Goal: Navigation & Orientation: Find specific page/section

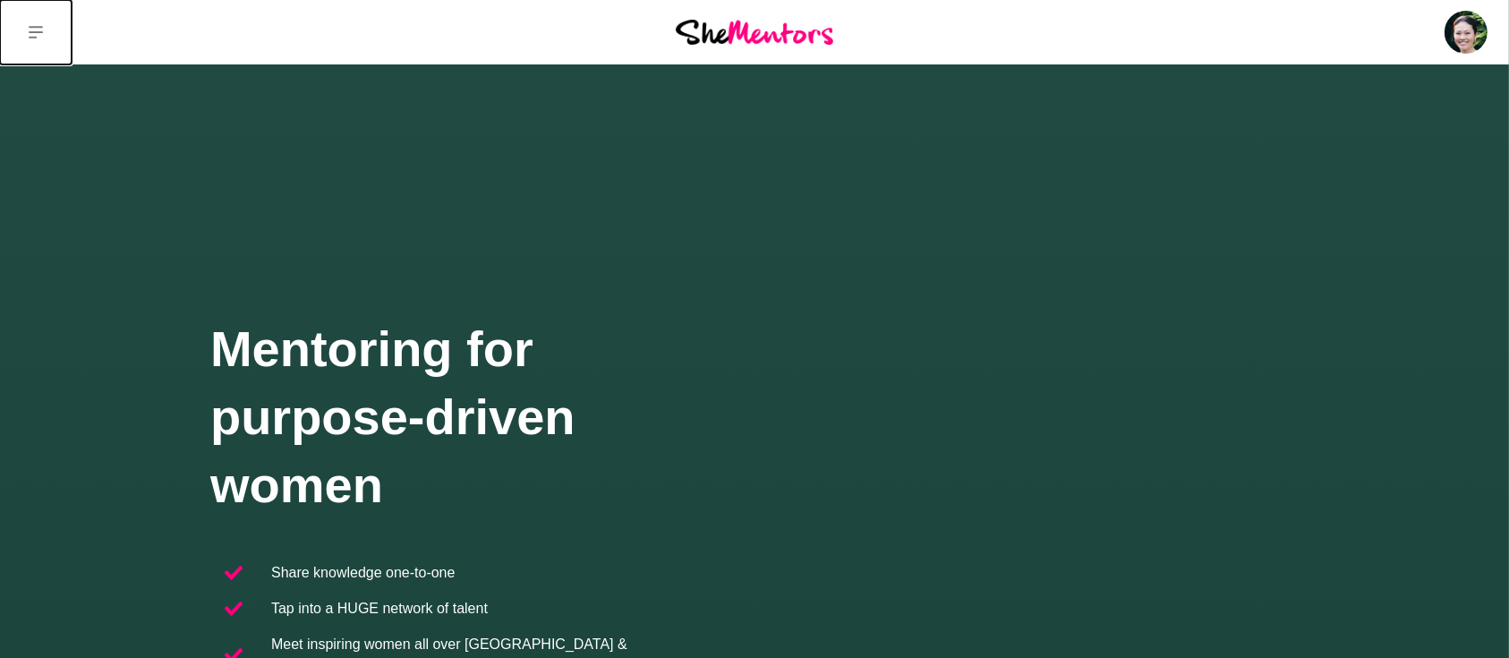
click at [25, 35] on button at bounding box center [36, 32] width 72 height 64
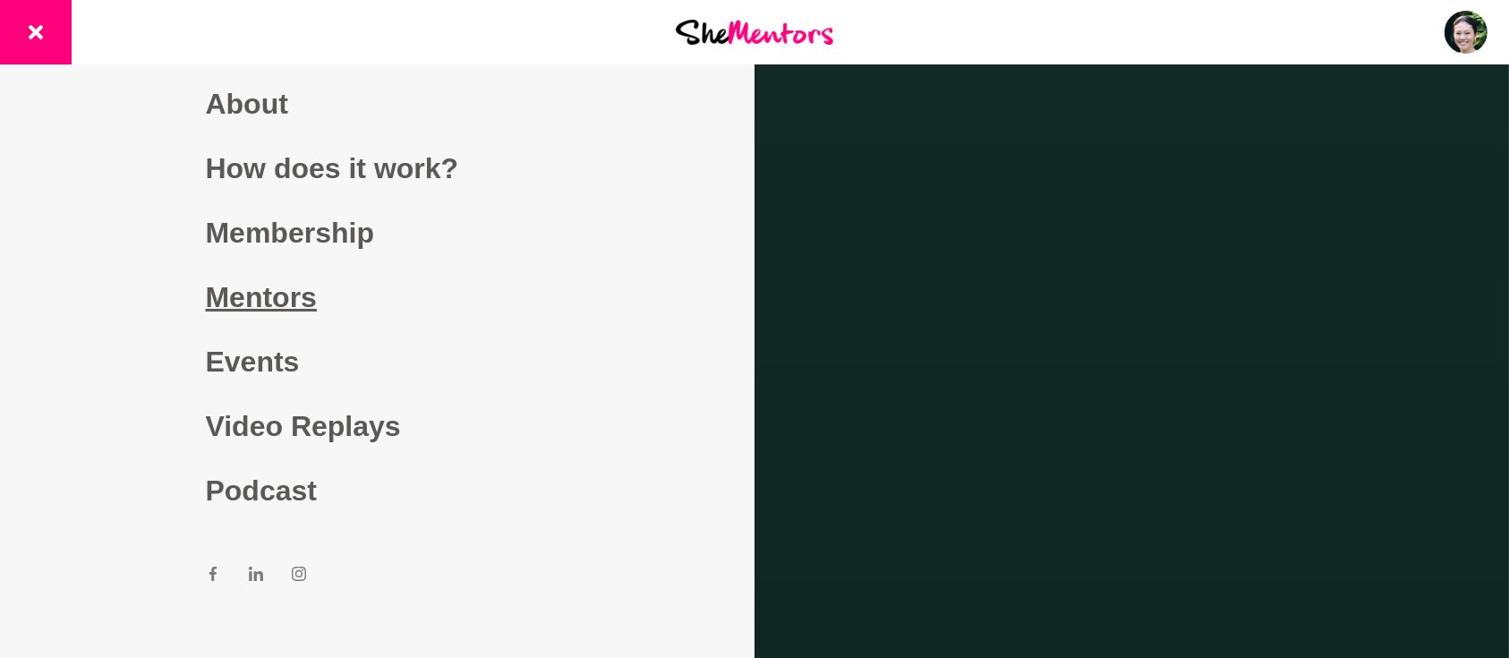
click at [233, 292] on link "Mentors" at bounding box center [378, 297] width 344 height 64
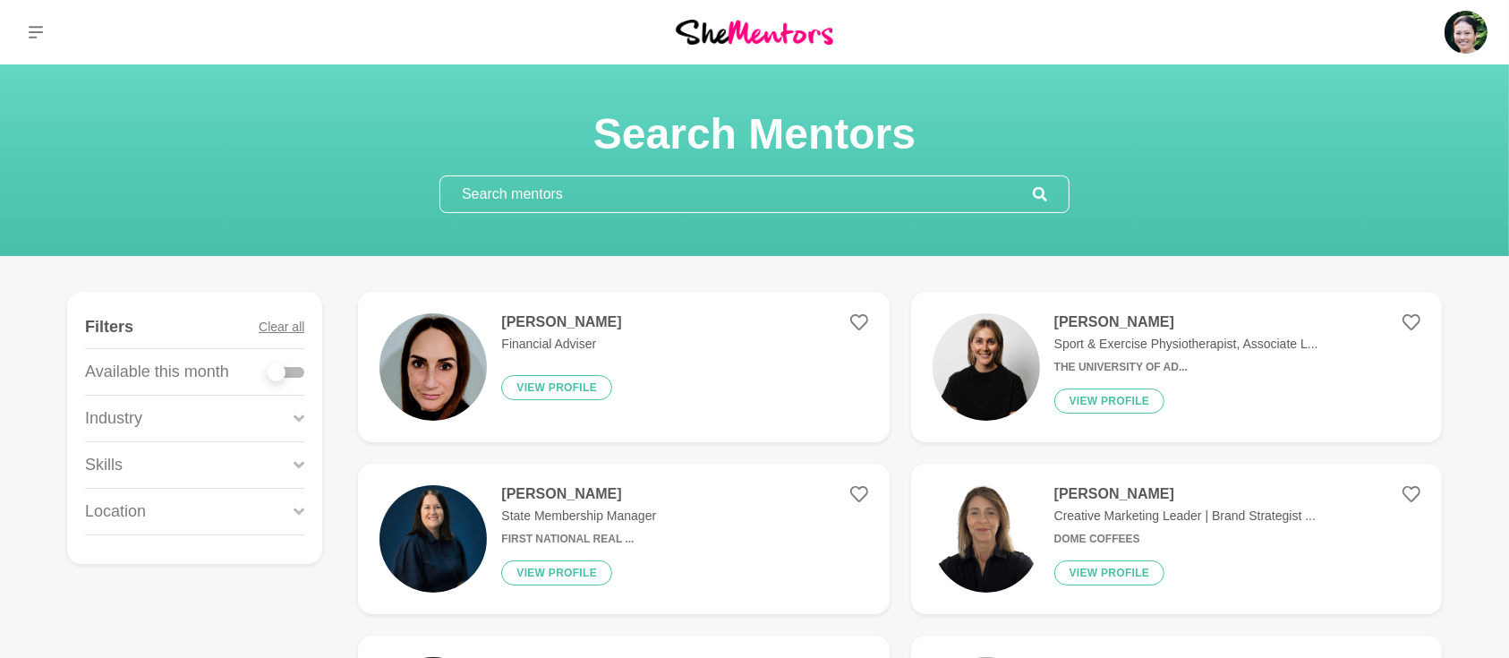
click at [591, 197] on input "text" at bounding box center [736, 194] width 593 height 36
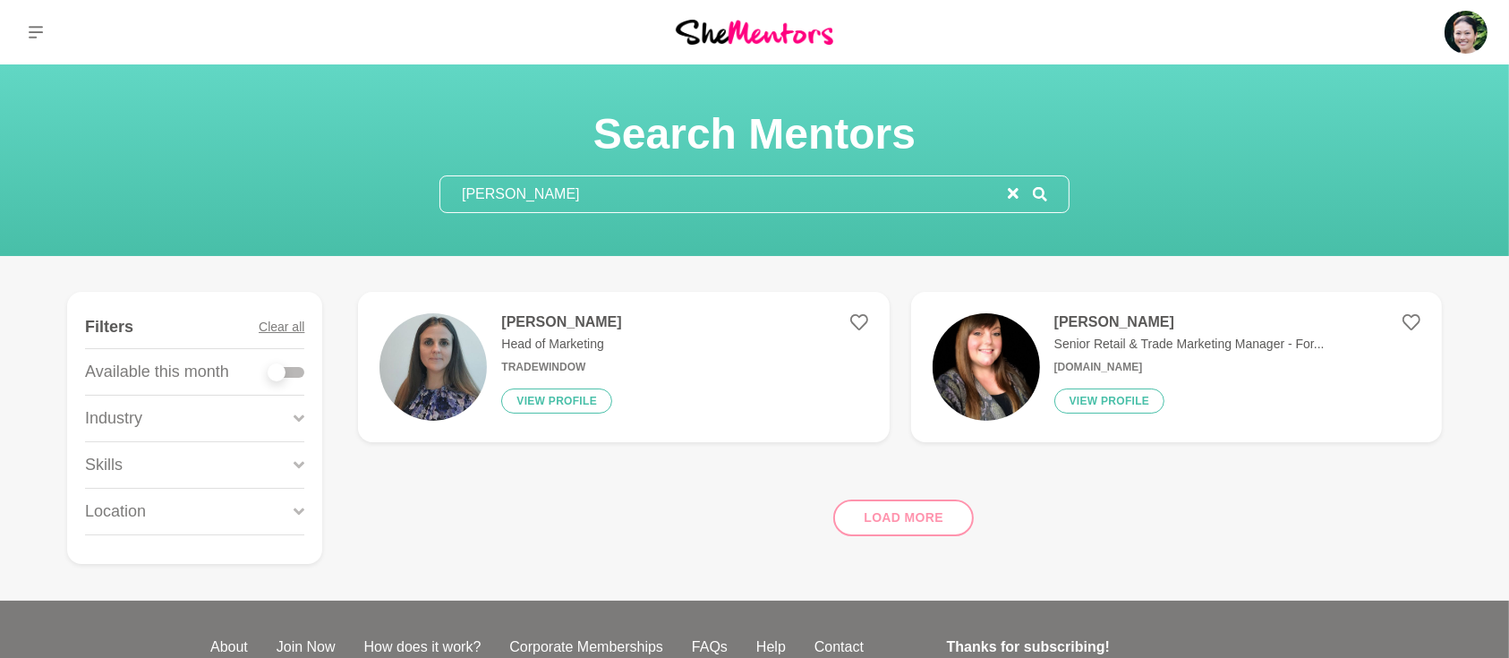
type input "[PERSON_NAME]"
click at [568, 323] on h4 "[PERSON_NAME]" at bounding box center [561, 322] width 120 height 18
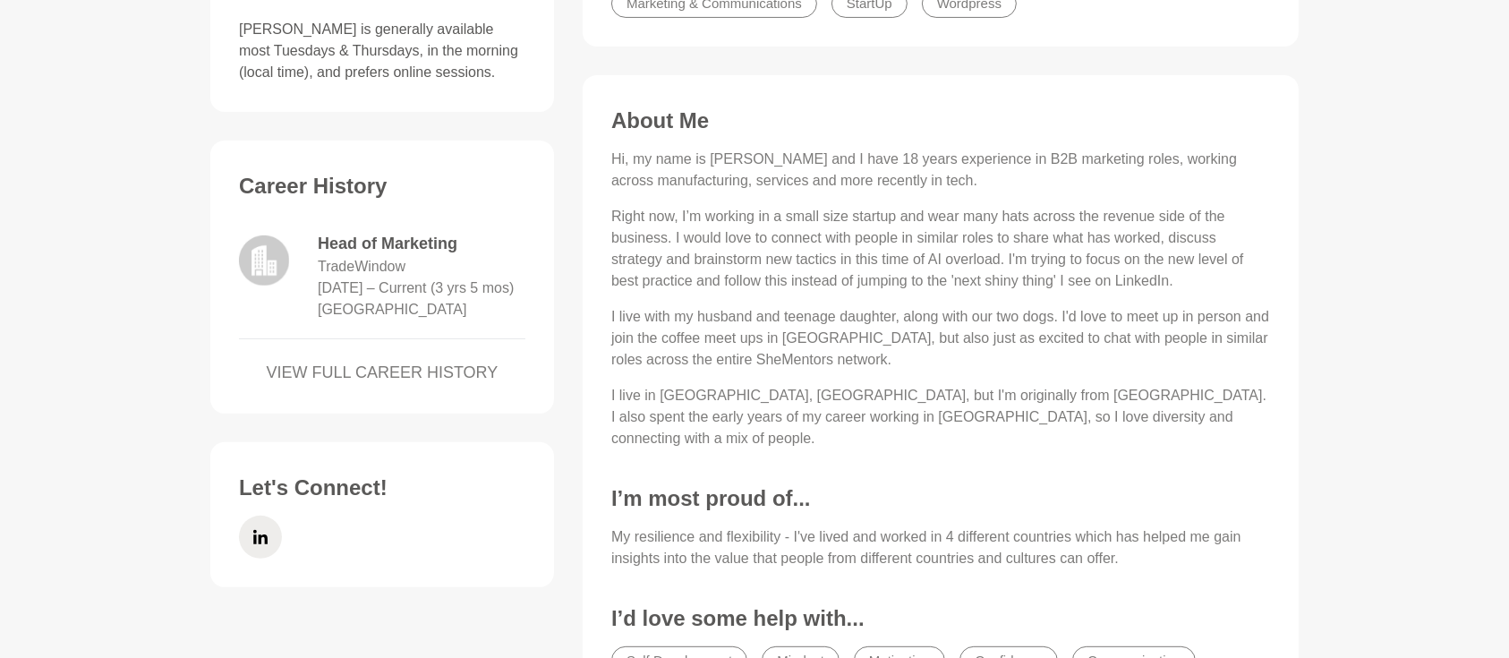
scroll to position [636, 0]
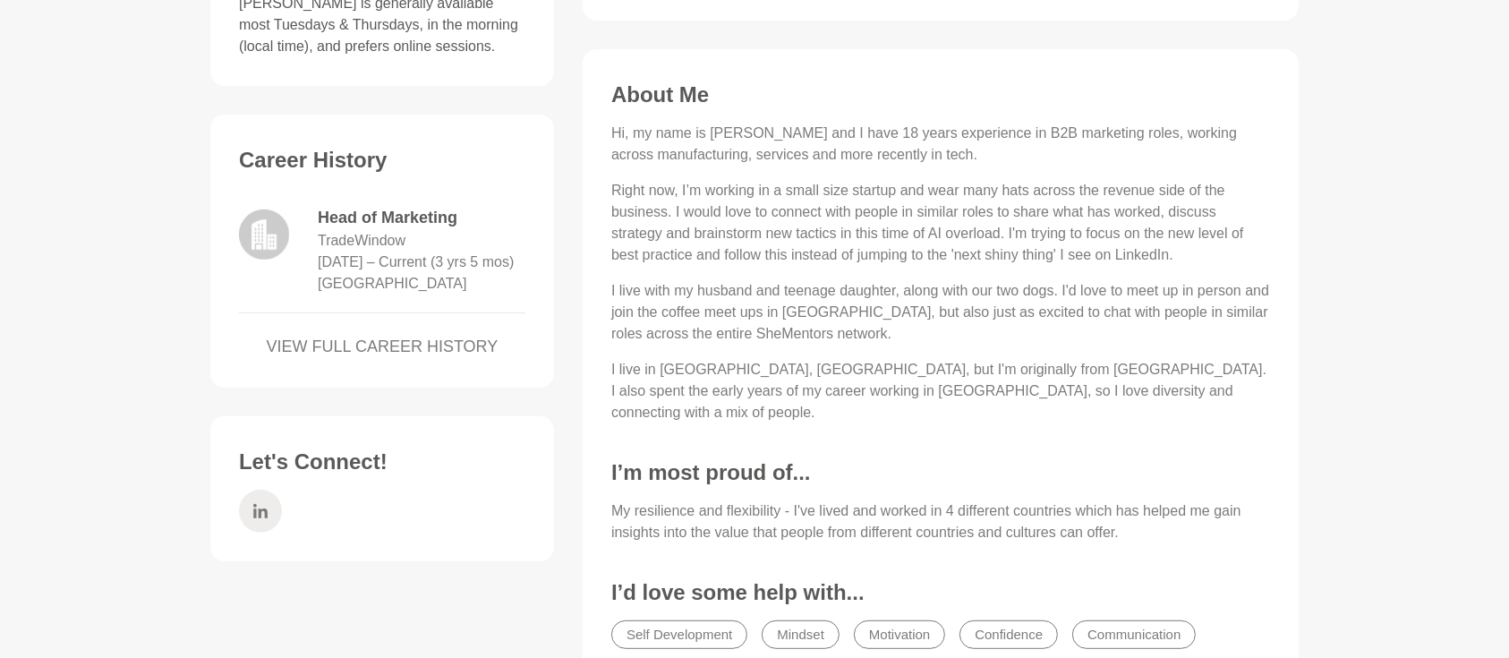
click at [270, 521] on span at bounding box center [260, 511] width 43 height 43
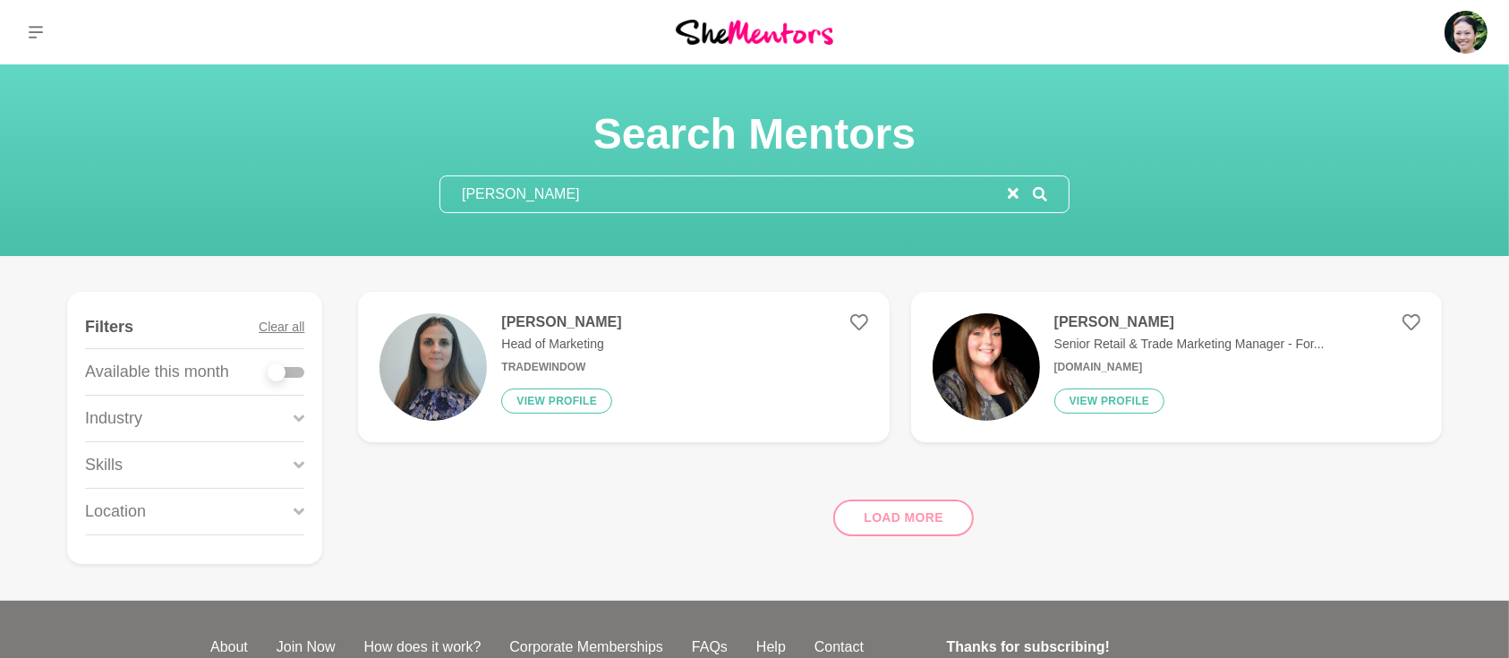
drag, startPoint x: 524, startPoint y: 197, endPoint x: 332, endPoint y: 189, distance: 191.7
click at [455, 189] on input "[PERSON_NAME]" at bounding box center [724, 194] width 568 height 36
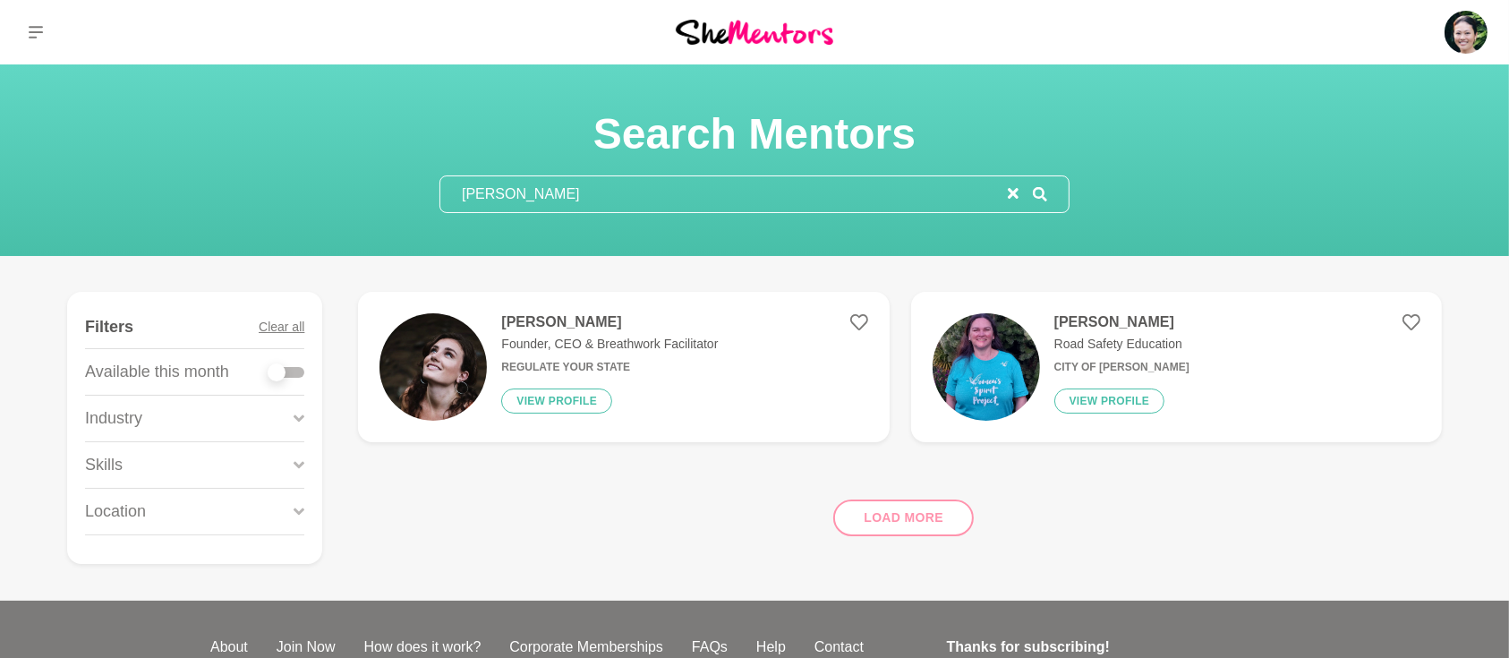
type input "[PERSON_NAME]"
click at [536, 320] on h4 "[PERSON_NAME]" at bounding box center [609, 322] width 217 height 18
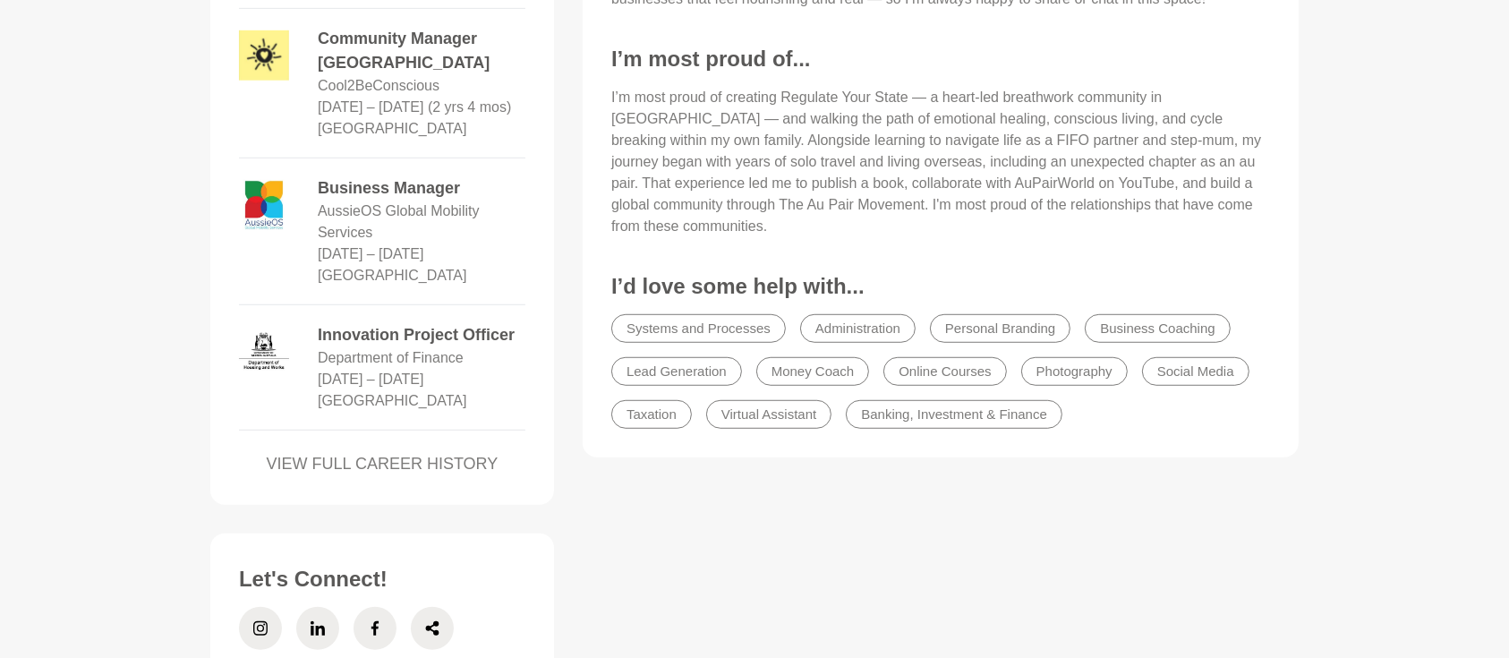
scroll to position [1193, 0]
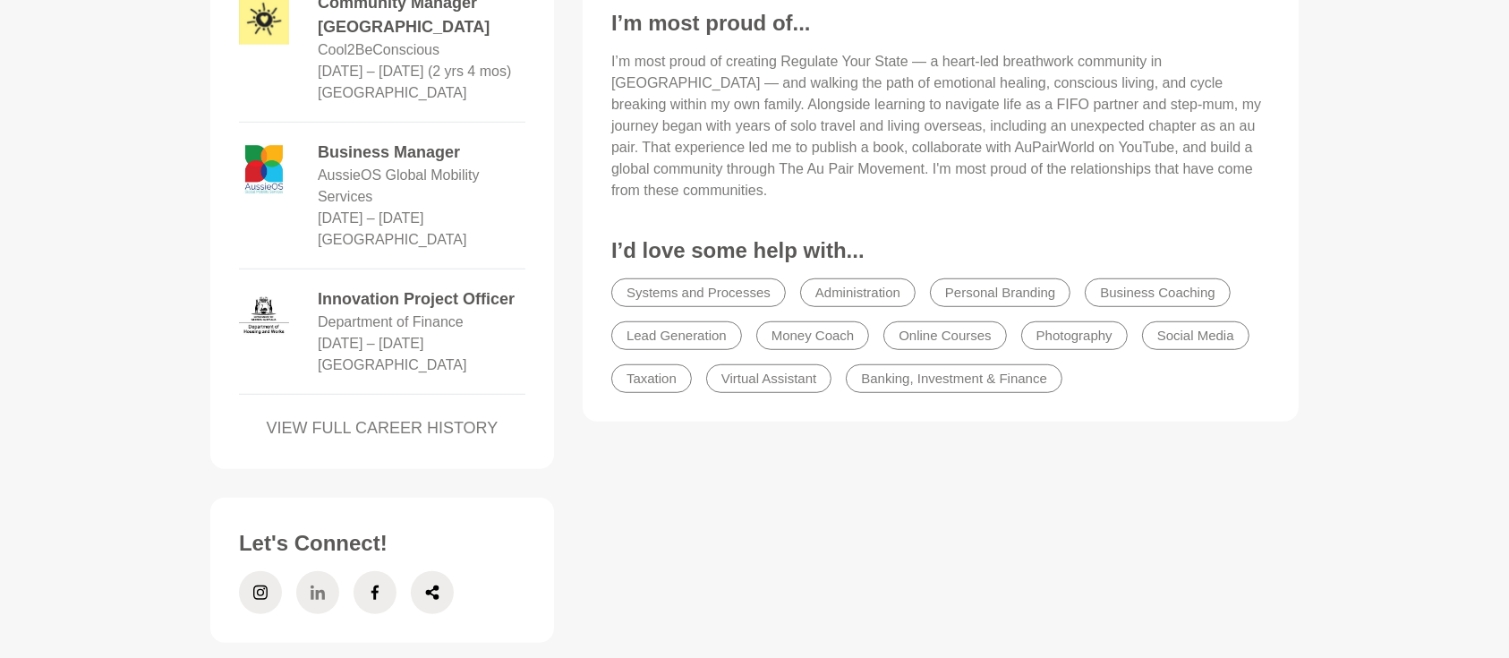
click at [303, 571] on span at bounding box center [317, 592] width 43 height 43
click at [377, 571] on icon at bounding box center [375, 592] width 14 height 43
click at [440, 571] on span at bounding box center [432, 592] width 43 height 43
click at [251, 571] on span at bounding box center [260, 592] width 43 height 43
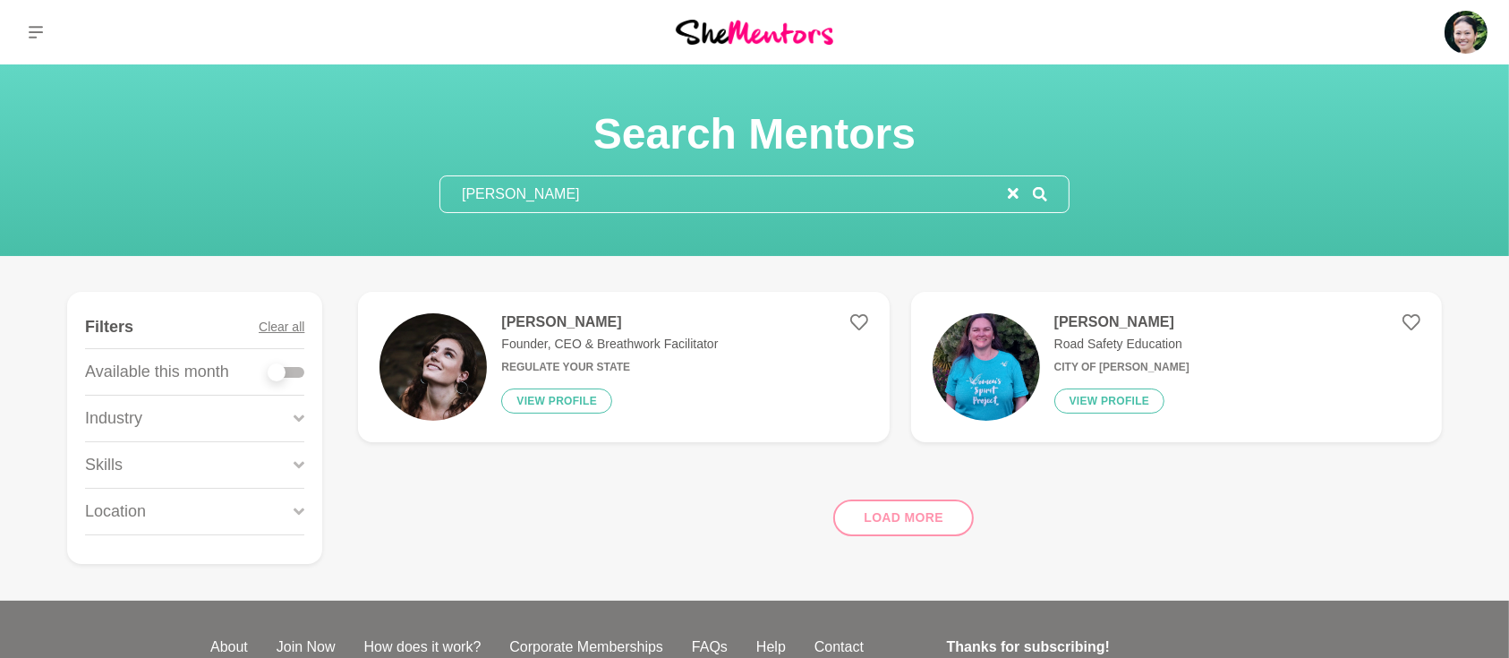
drag, startPoint x: 587, startPoint y: 201, endPoint x: 309, endPoint y: 201, distance: 278.4
click at [312, 201] on div "Search Mentors [PERSON_NAME]" at bounding box center [754, 160] width 1466 height 106
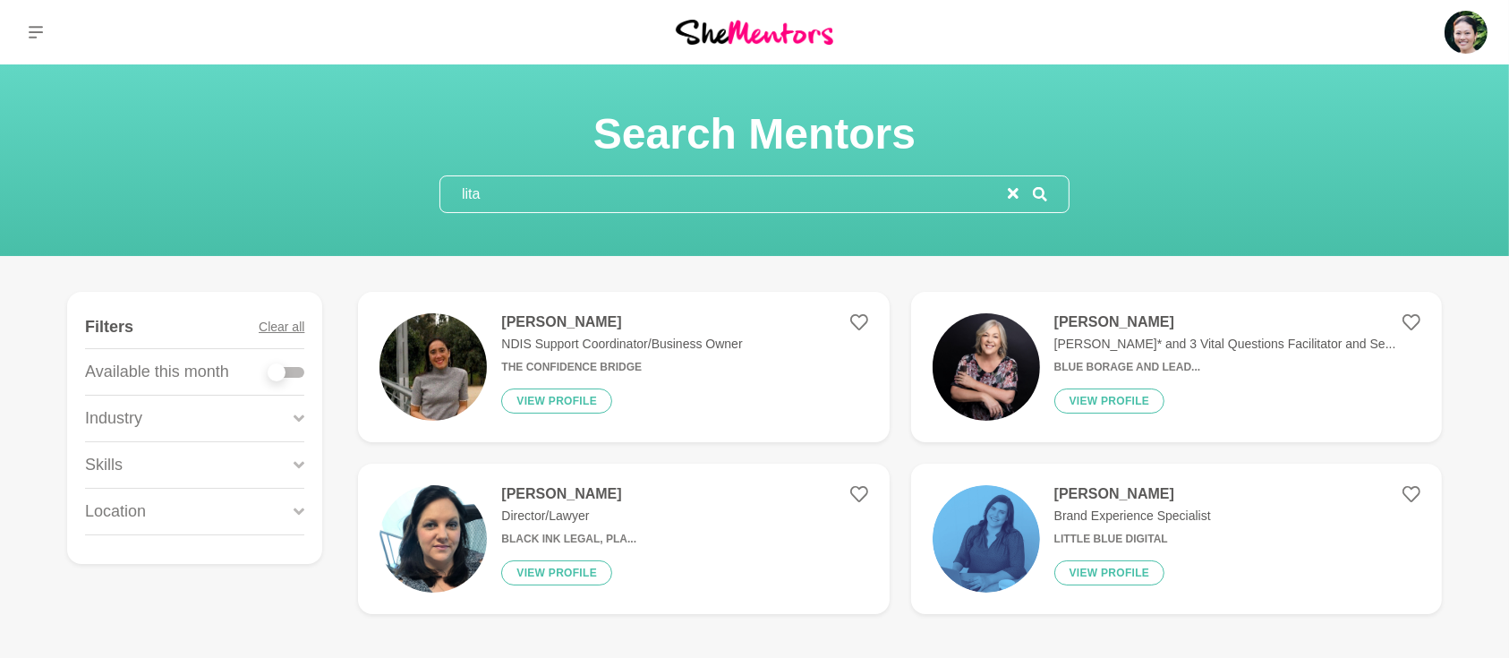
type input "lita"
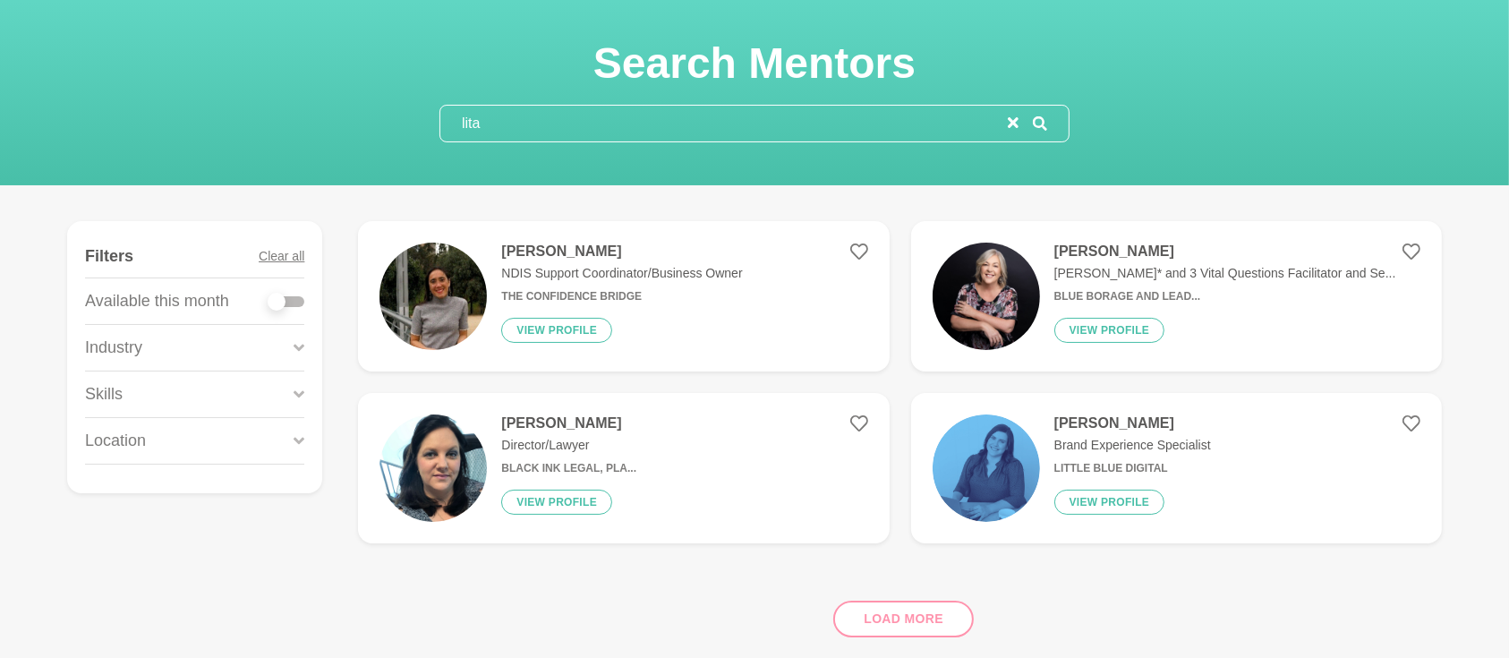
scroll to position [158, 0]
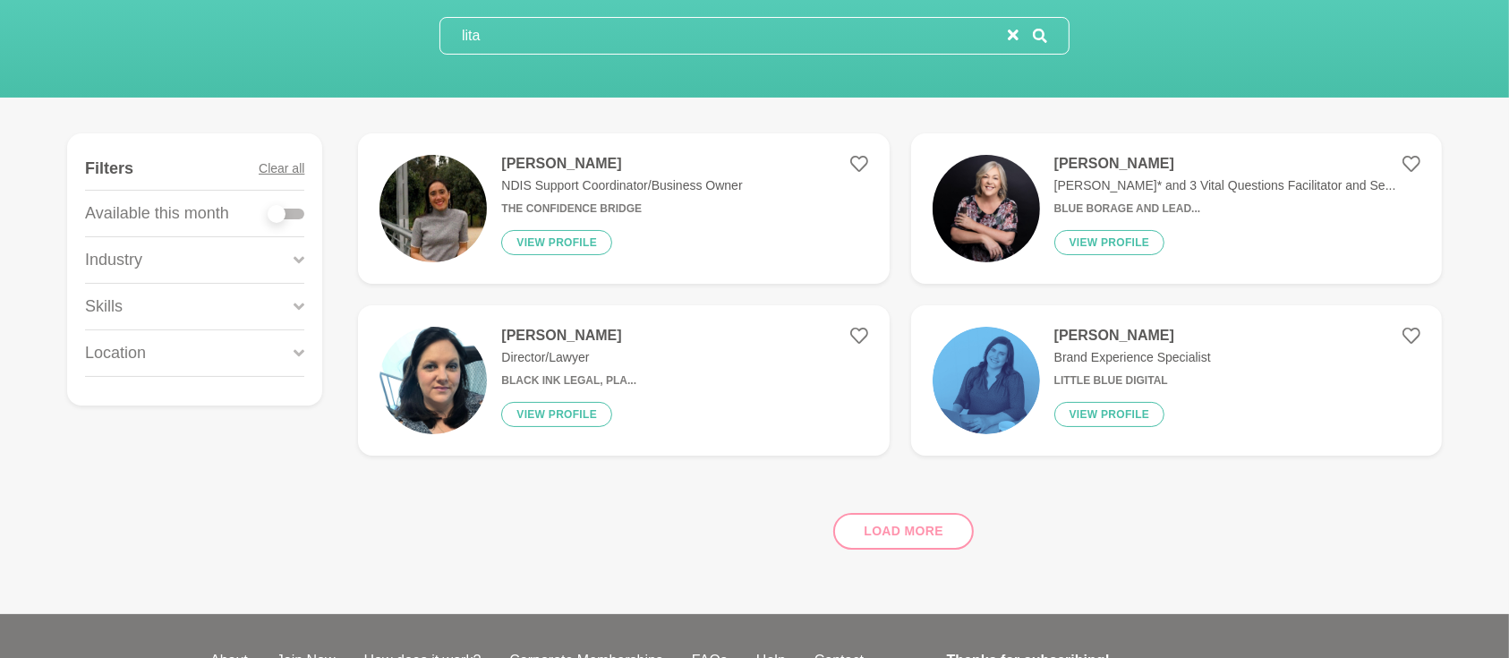
click at [919, 525] on div "Load more" at bounding box center [900, 524] width 1084 height 108
click at [1017, 25] on button "reset" at bounding box center [1013, 35] width 11 height 21
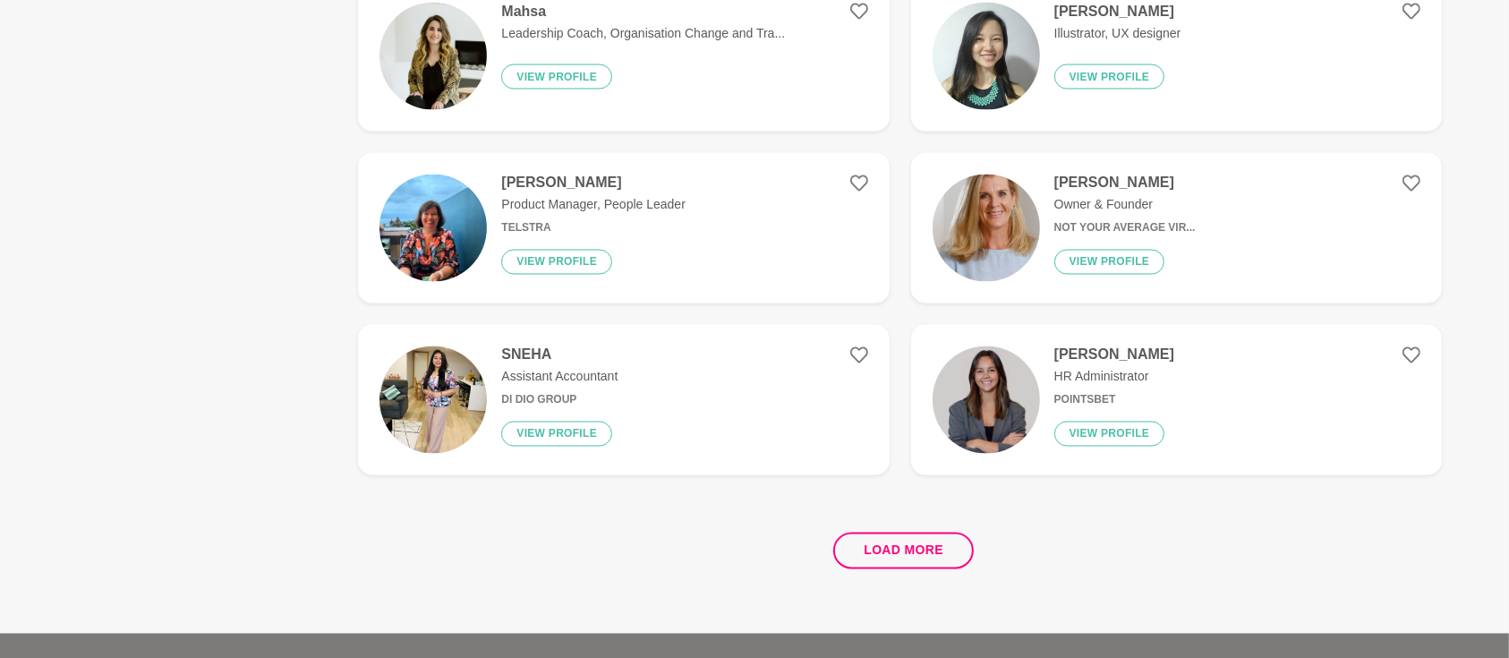
scroll to position [3262, 0]
